Goal: Information Seeking & Learning: Learn about a topic

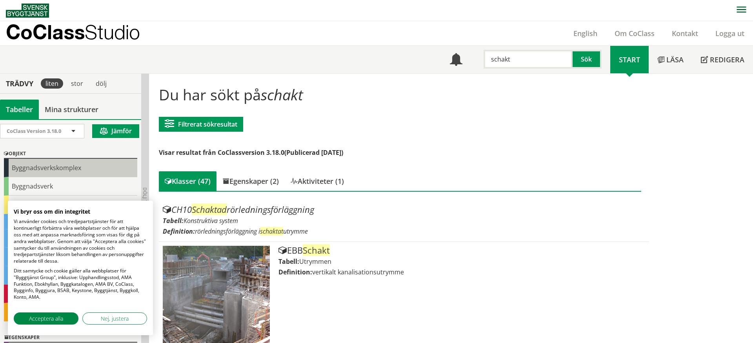
click at [32, 167] on div "Byggnadsverkskomplex" at bounding box center [70, 168] width 133 height 18
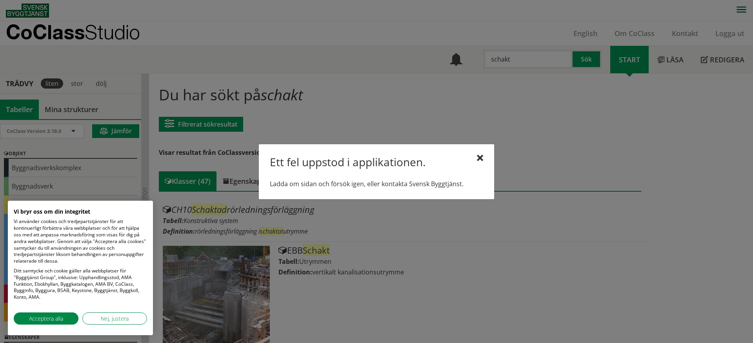
click at [476, 160] on div "Ett fel uppstod i applikationen." at bounding box center [376, 163] width 213 height 16
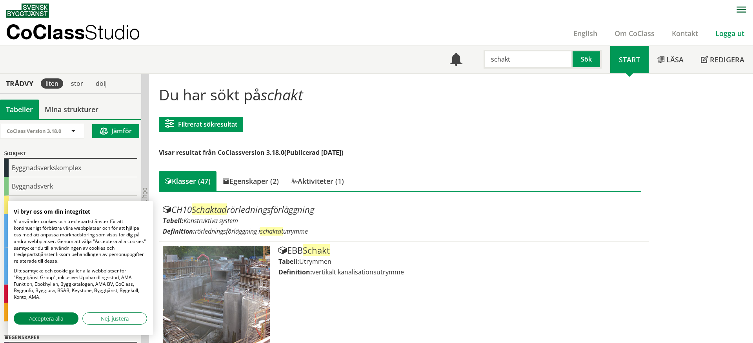
click at [735, 31] on link "Logga ut" at bounding box center [730, 33] width 46 height 9
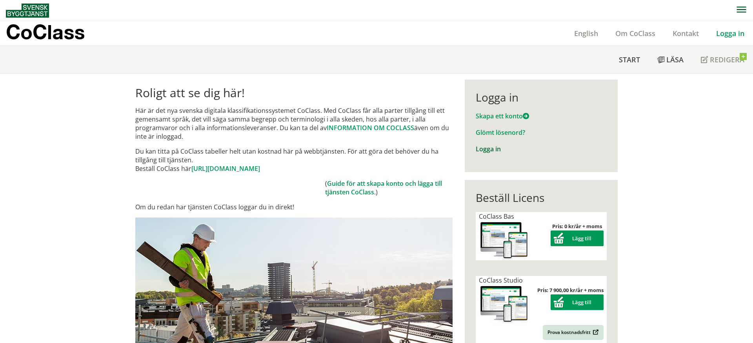
click at [500, 148] on link "Logga in" at bounding box center [488, 149] width 25 height 9
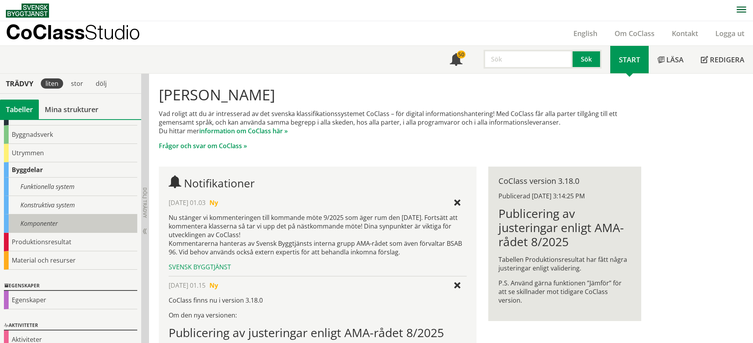
scroll to position [64, 0]
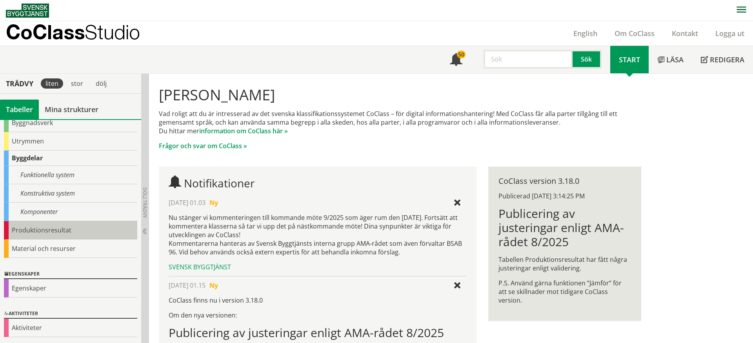
click at [62, 231] on div "Produktionsresultat" at bounding box center [70, 230] width 133 height 18
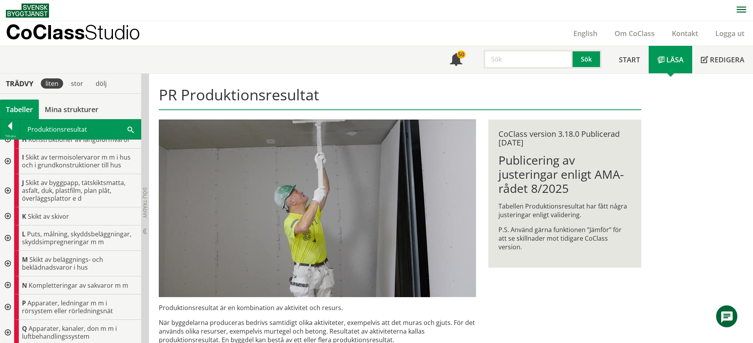
scroll to position [52, 0]
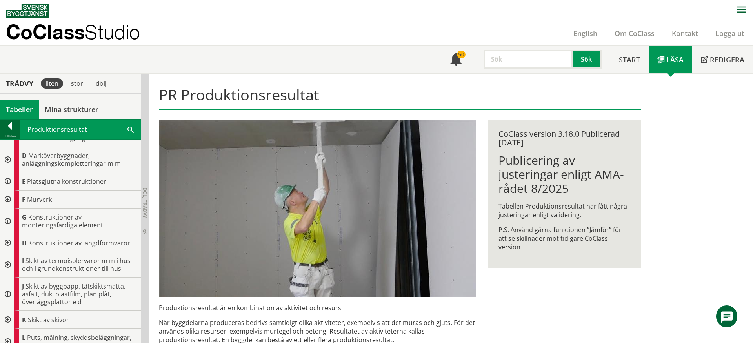
click at [12, 126] on div at bounding box center [10, 127] width 20 height 11
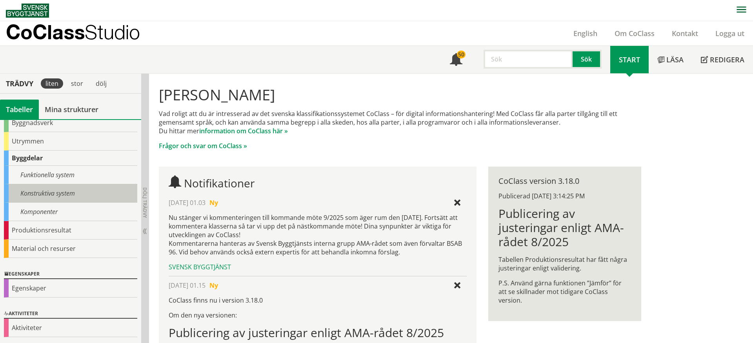
click at [44, 198] on div "Konstruktiva system" at bounding box center [70, 193] width 133 height 18
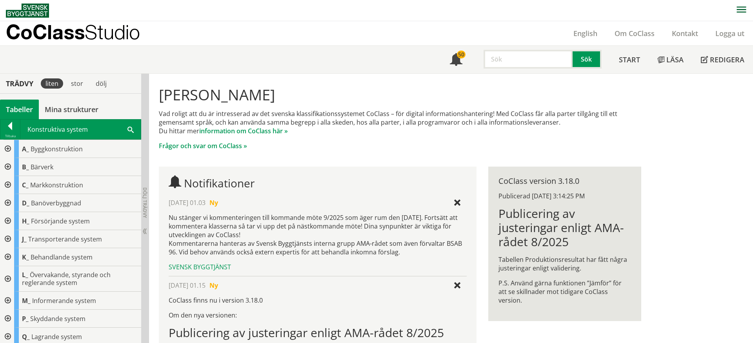
scroll to position [21, 0]
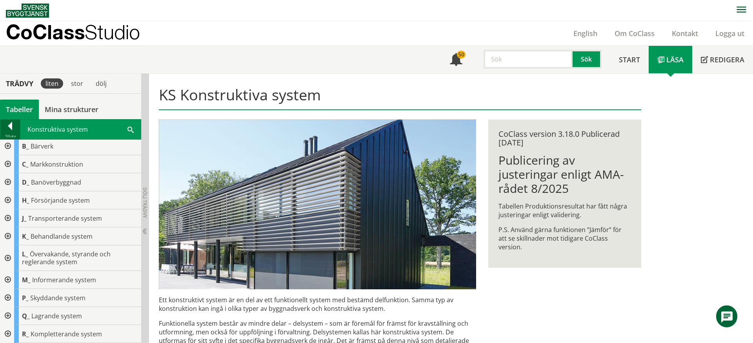
click at [12, 122] on div at bounding box center [10, 127] width 20 height 11
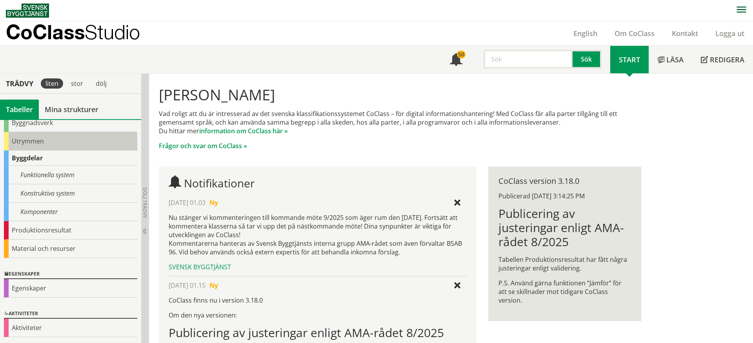
click at [38, 144] on div "Utrymmen" at bounding box center [70, 141] width 133 height 18
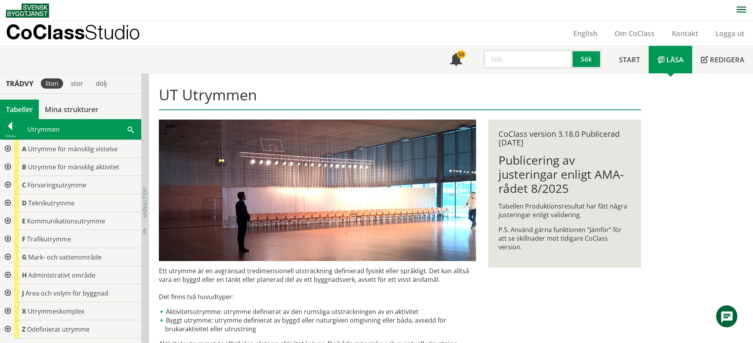
click at [119, 133] on div "Utrymmen Sök" at bounding box center [80, 130] width 120 height 20
click at [134, 129] on div "Utrymmen Sök" at bounding box center [80, 130] width 120 height 20
click at [127, 130] on div "Utrymmen Sök" at bounding box center [80, 130] width 120 height 20
click at [129, 129] on span at bounding box center [130, 129] width 6 height 8
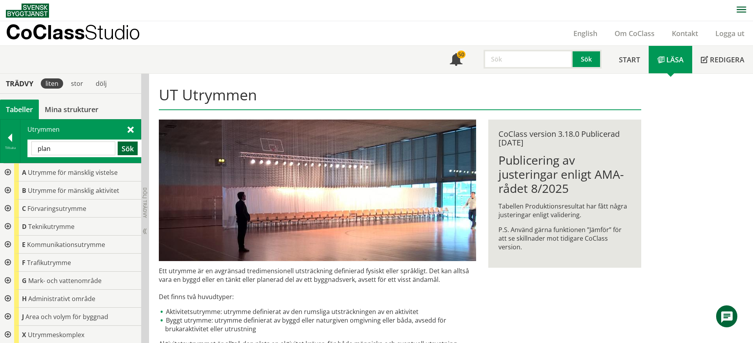
type input "plan"
click at [129, 151] on button "Sök" at bounding box center [128, 149] width 20 height 14
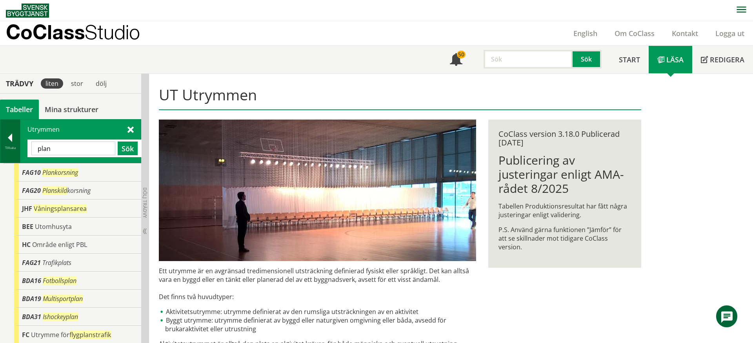
click at [8, 134] on div at bounding box center [10, 139] width 20 height 11
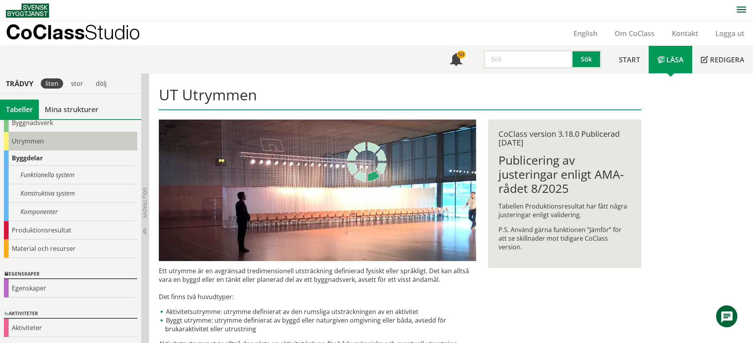
scroll to position [64, 0]
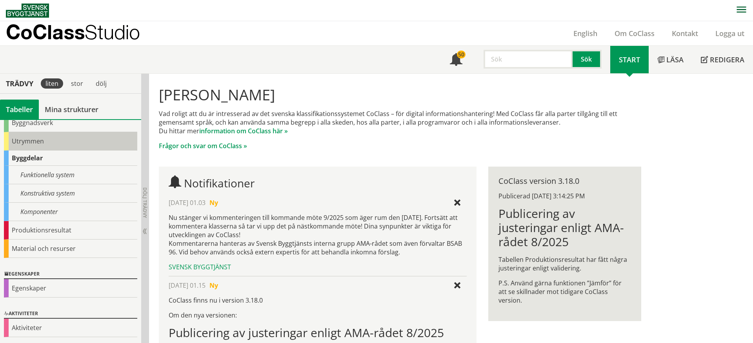
click at [44, 141] on div "Utrymmen" at bounding box center [70, 141] width 133 height 18
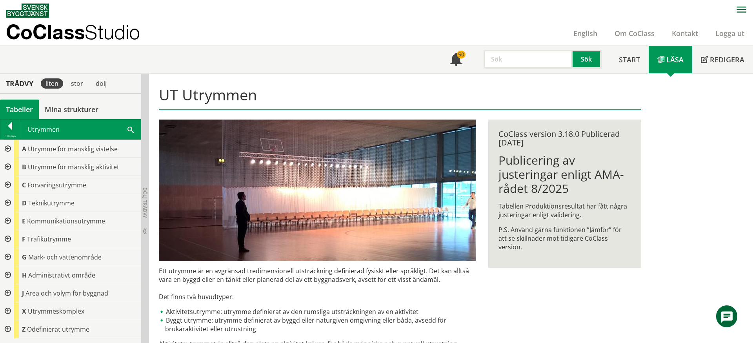
click at [519, 58] on input "text" at bounding box center [528, 59] width 89 height 19
type input "plan"
click at [590, 60] on button "Sök" at bounding box center [587, 59] width 29 height 19
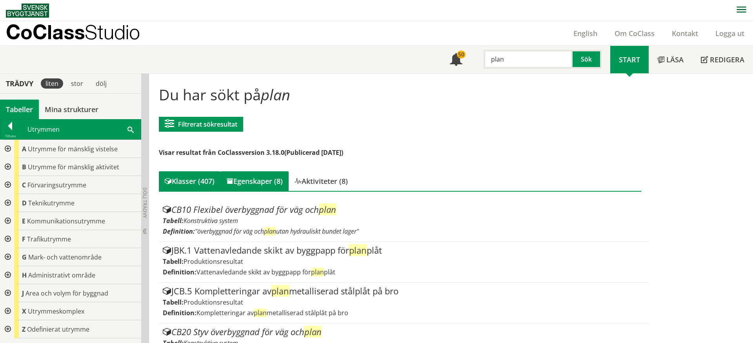
click at [264, 183] on div "Egenskaper (8)" at bounding box center [254, 181] width 68 height 20
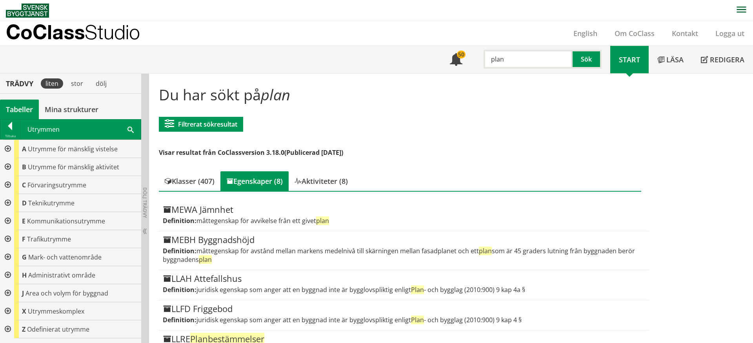
click at [322, 160] on div "Du har sökt på plan Filtrerat sökresultat Filtrera CoClass Version 3.18.0 CoCla…" at bounding box center [400, 266] width 494 height 372
click at [322, 181] on div "Aktiviteter (8)" at bounding box center [321, 181] width 65 height 20
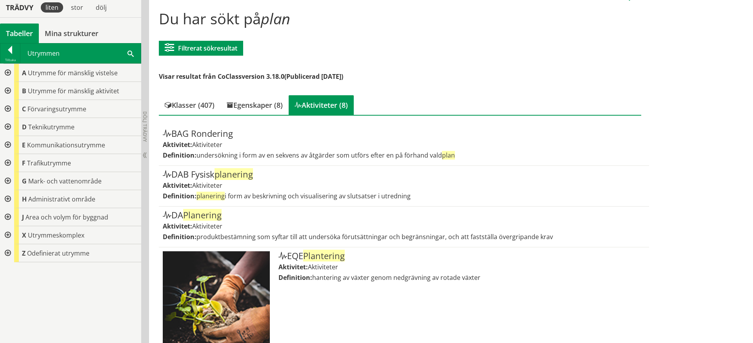
scroll to position [36, 0]
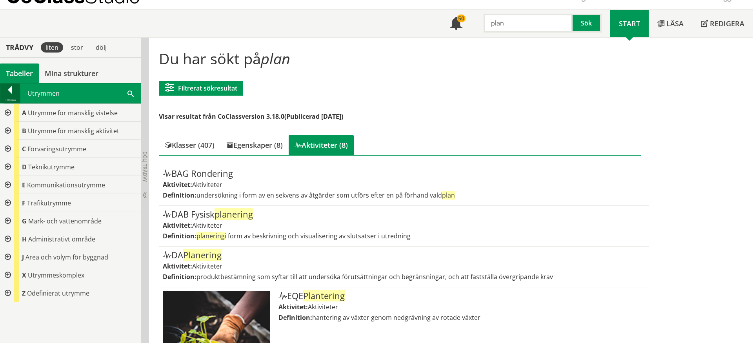
click at [16, 96] on div at bounding box center [10, 91] width 20 height 11
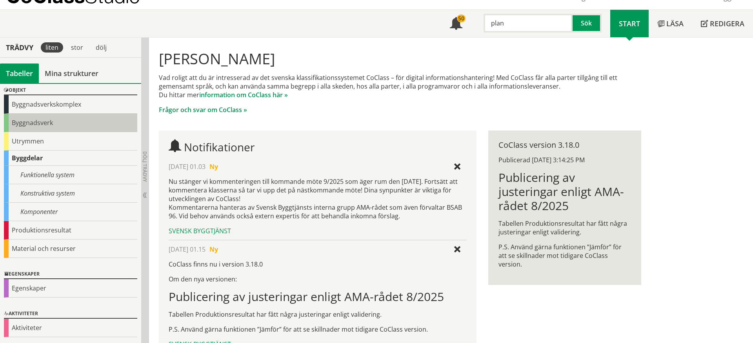
click at [40, 125] on div "Byggnadsverk" at bounding box center [70, 123] width 133 height 18
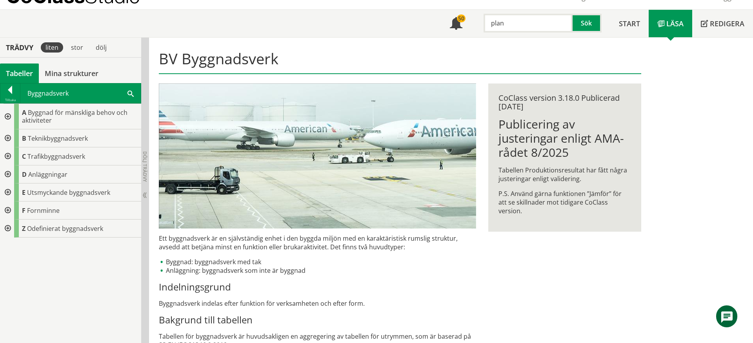
click at [127, 93] on div "Byggnadsverk Sök" at bounding box center [80, 94] width 120 height 20
click at [128, 93] on span at bounding box center [130, 93] width 6 height 8
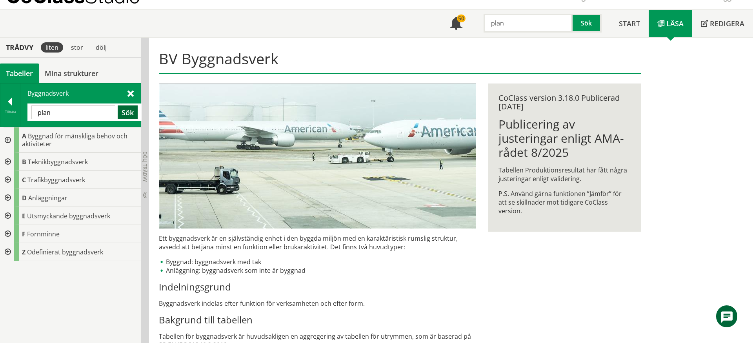
type input "plan"
click at [126, 114] on button "Sök" at bounding box center [128, 113] width 20 height 14
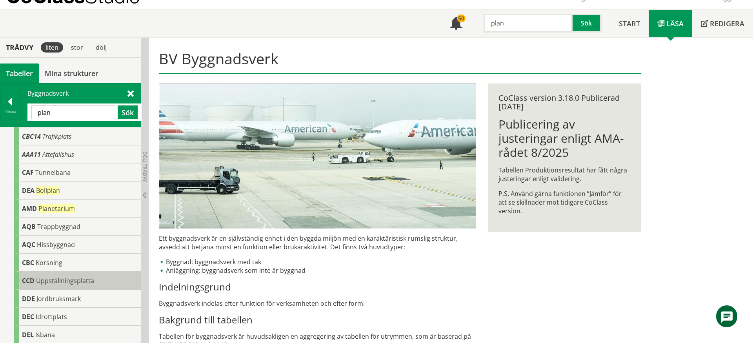
scroll to position [93, 0]
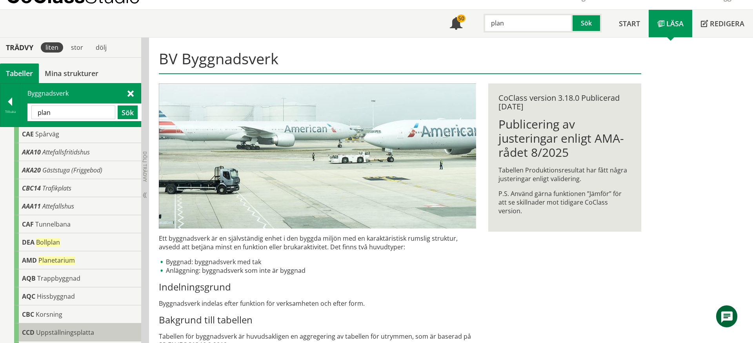
click at [93, 276] on div "AQB Trappbyggnad" at bounding box center [77, 278] width 127 height 18
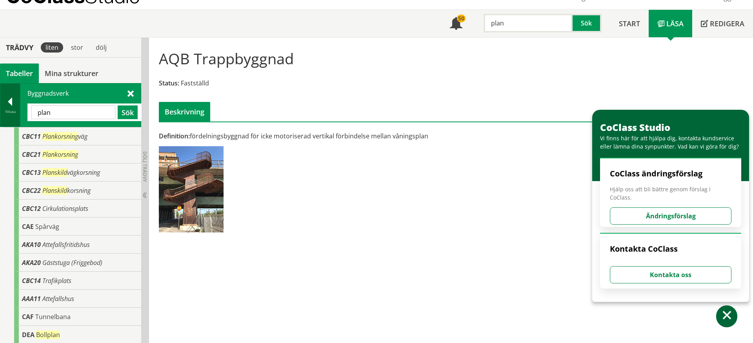
click at [8, 101] on div at bounding box center [10, 103] width 20 height 11
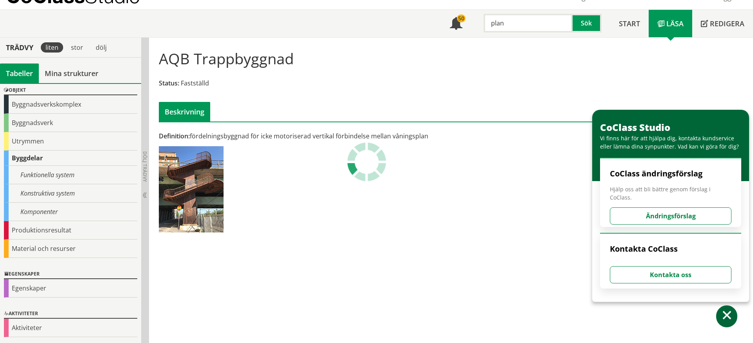
scroll to position [27, 0]
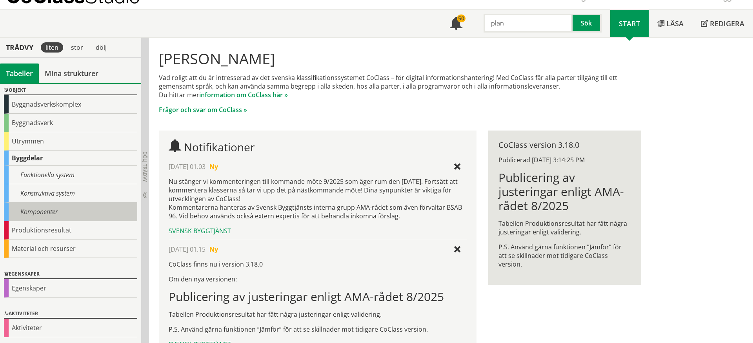
click at [78, 209] on div "Komponenter" at bounding box center [70, 212] width 133 height 18
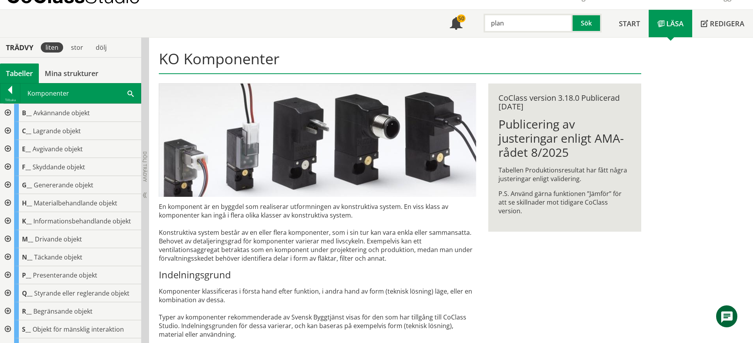
click at [128, 92] on span at bounding box center [130, 93] width 6 height 8
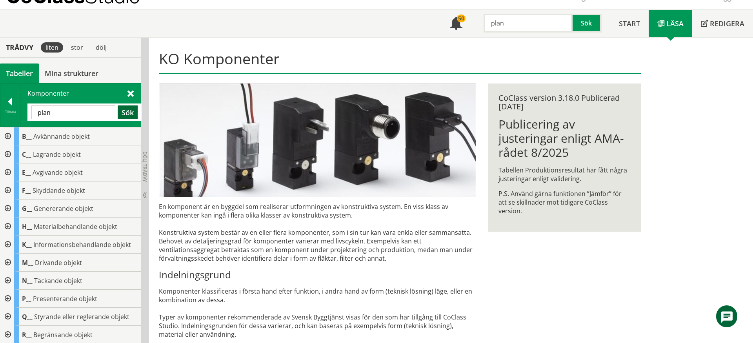
type input "plan"
click at [135, 111] on button "Sök" at bounding box center [128, 113] width 20 height 14
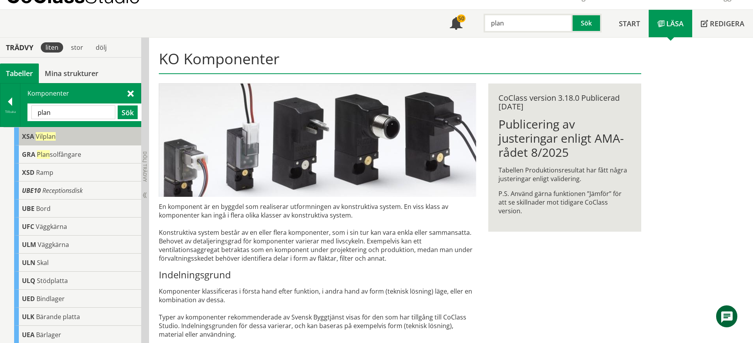
click at [69, 140] on div "XSA Vilplan" at bounding box center [77, 136] width 127 height 18
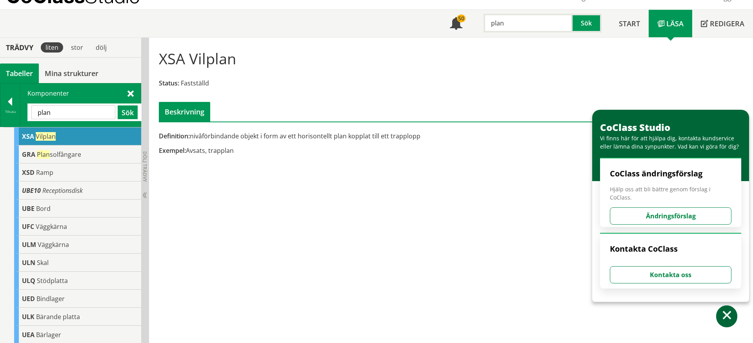
click at [225, 139] on div "Definition: nivåförbindande objekt i form av ett horisontellt plan kopplat till…" at bounding box center [317, 136] width 317 height 9
click at [224, 138] on div "Definition: nivåförbindande objekt i form av ett horisontellt plan kopplat till…" at bounding box center [317, 136] width 317 height 9
